Goal: Task Accomplishment & Management: Manage account settings

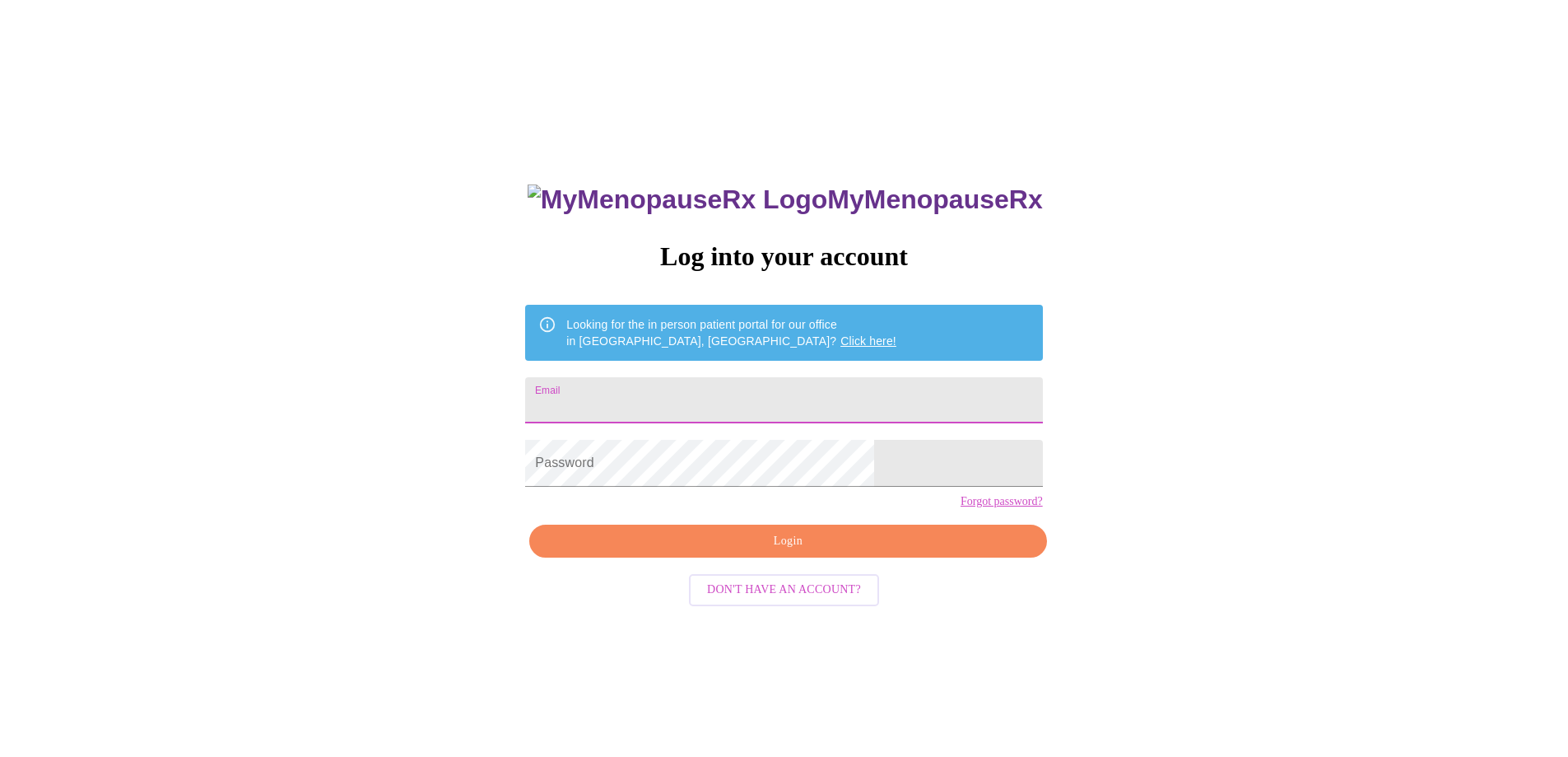
click at [705, 403] on input "Email" at bounding box center [784, 400] width 517 height 46
type input "[EMAIL_ADDRESS][DOMAIN_NAME]"
